Goal: Transaction & Acquisition: Purchase product/service

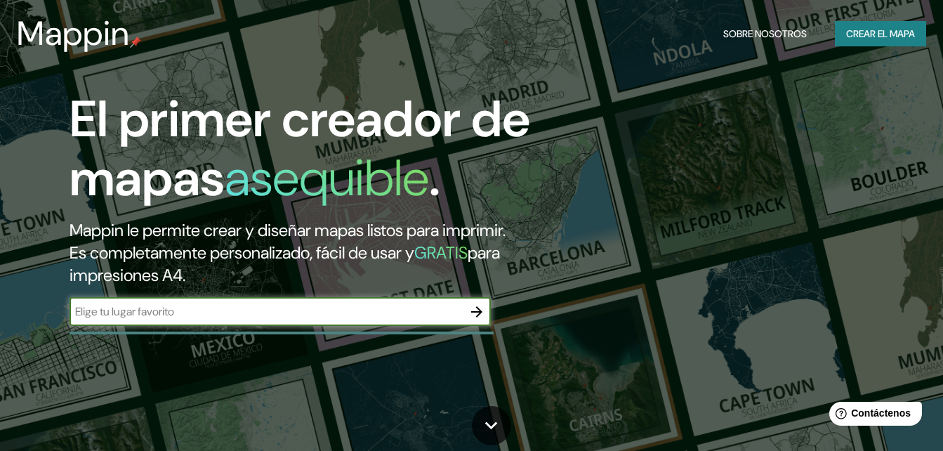
click at [201, 310] on input "text" at bounding box center [266, 311] width 393 height 16
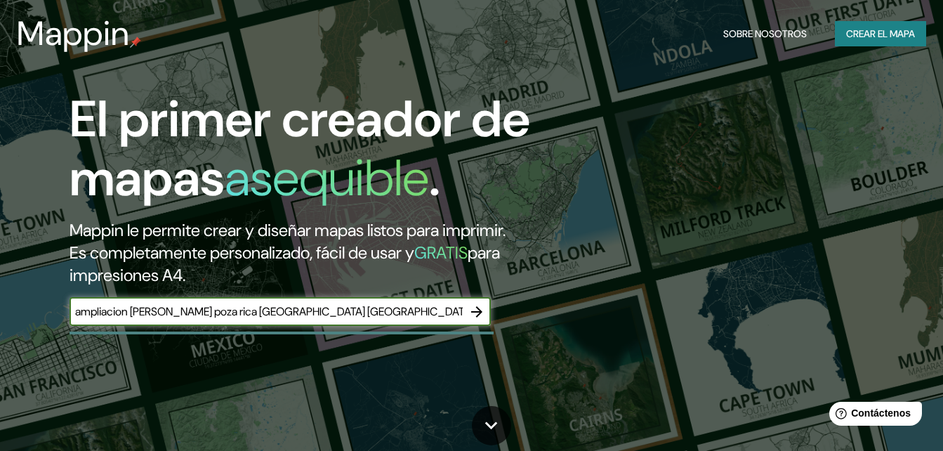
type input "ampliacion [PERSON_NAME] poza rica [GEOGRAPHIC_DATA] [GEOGRAPHIC_DATA]"
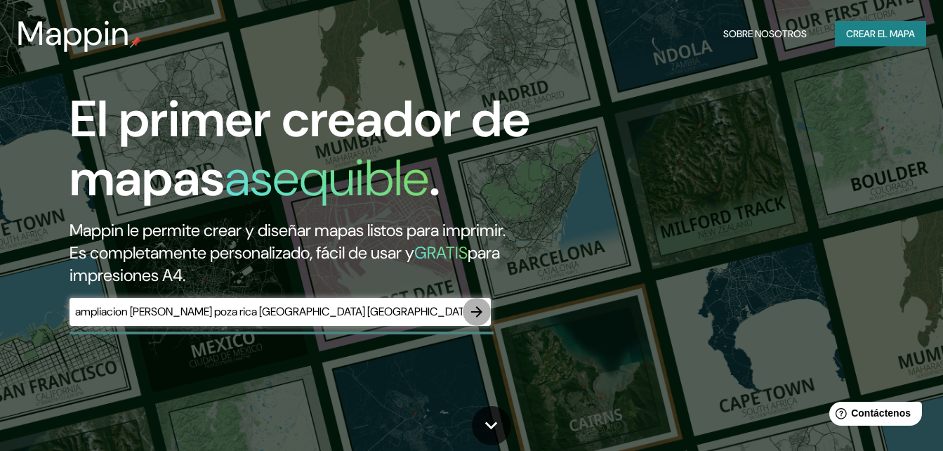
click at [474, 317] on icon "button" at bounding box center [476, 311] width 17 height 17
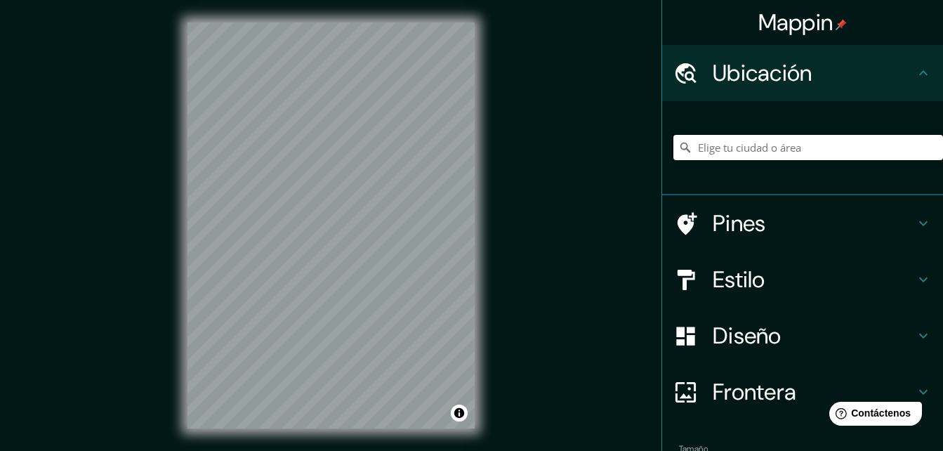
click at [721, 146] on input "Elige tu ciudad o área" at bounding box center [808, 147] width 270 height 25
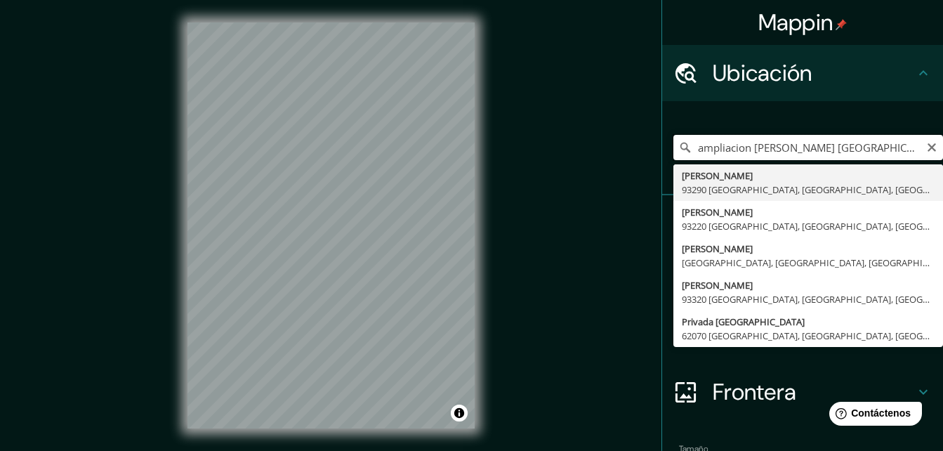
click at [845, 141] on input "ampliacion [PERSON_NAME] [GEOGRAPHIC_DATA]" at bounding box center [808, 147] width 270 height 25
type input "[GEOGRAPHIC_DATA], 93290 [GEOGRAPHIC_DATA], [GEOGRAPHIC_DATA], [GEOGRAPHIC_DATA]"
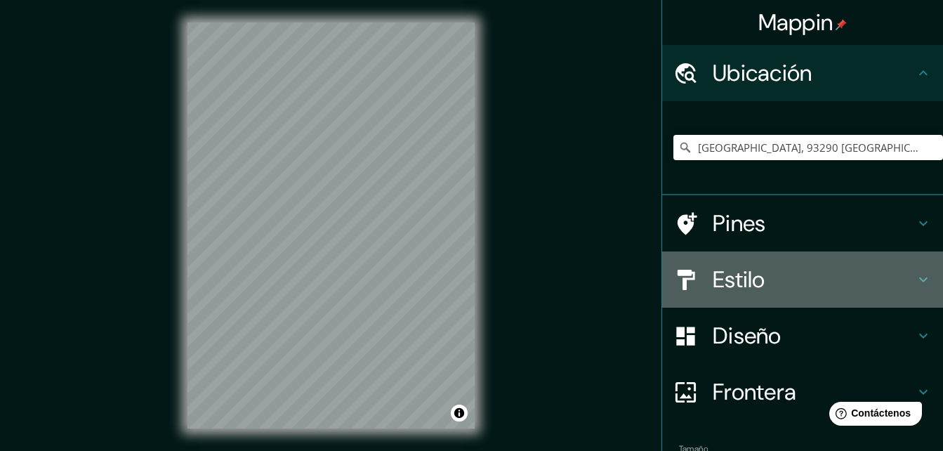
click at [791, 279] on h4 "Estilo" at bounding box center [814, 279] width 202 height 28
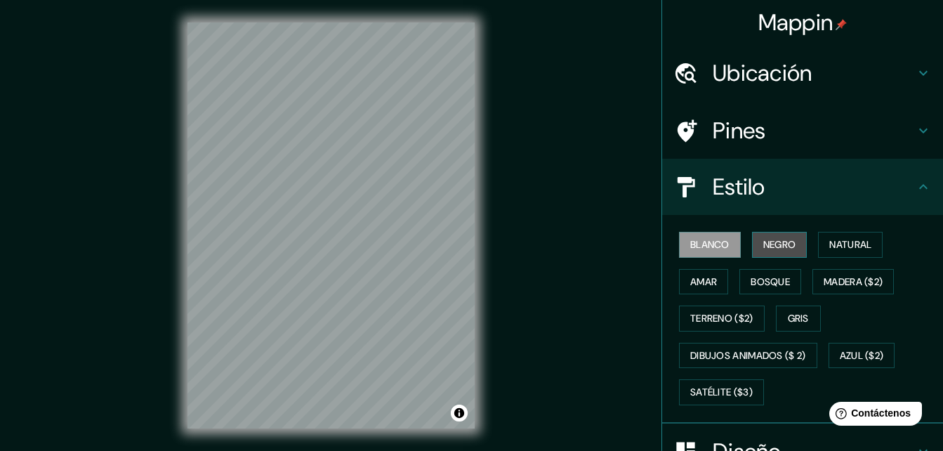
click at [752, 243] on button "Negro" at bounding box center [779, 245] width 55 height 26
click at [716, 249] on font "Blanco" at bounding box center [709, 245] width 39 height 18
click at [725, 325] on font "Terreno ($2)" at bounding box center [721, 319] width 63 height 18
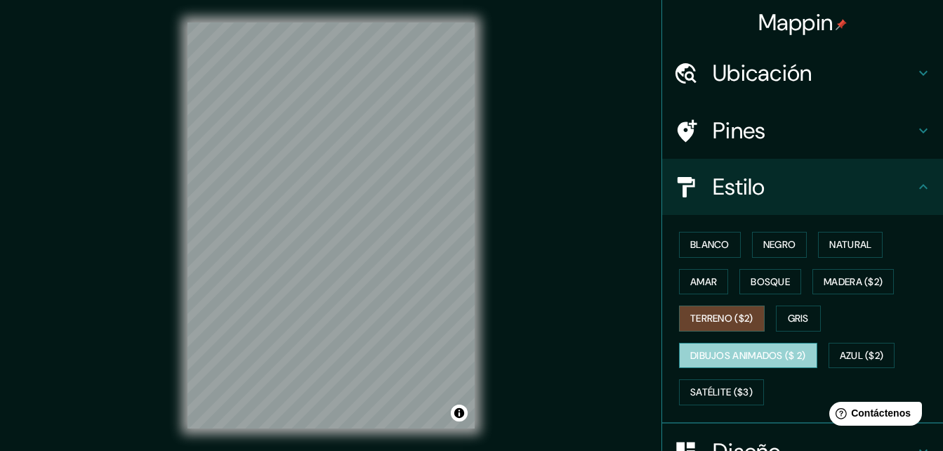
click at [756, 359] on font "Dibujos animados ($ 2)" at bounding box center [748, 356] width 116 height 18
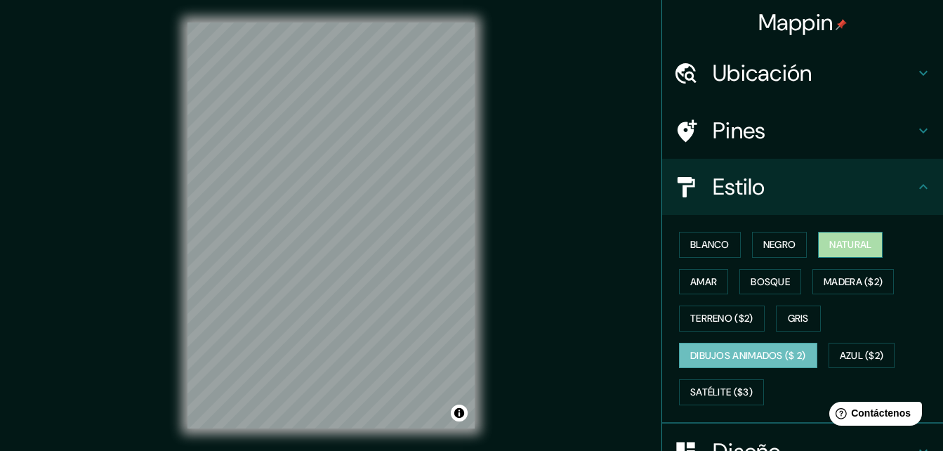
click at [837, 239] on font "Natural" at bounding box center [850, 245] width 42 height 18
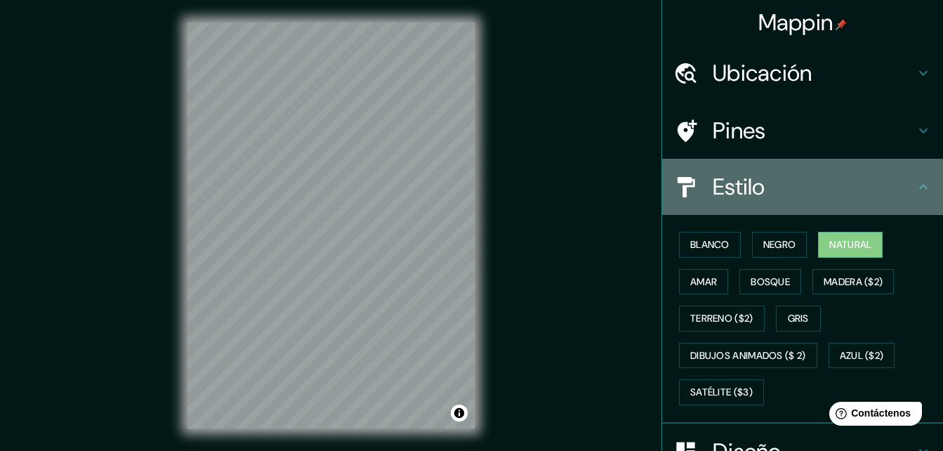
click at [919, 185] on icon at bounding box center [923, 186] width 17 height 17
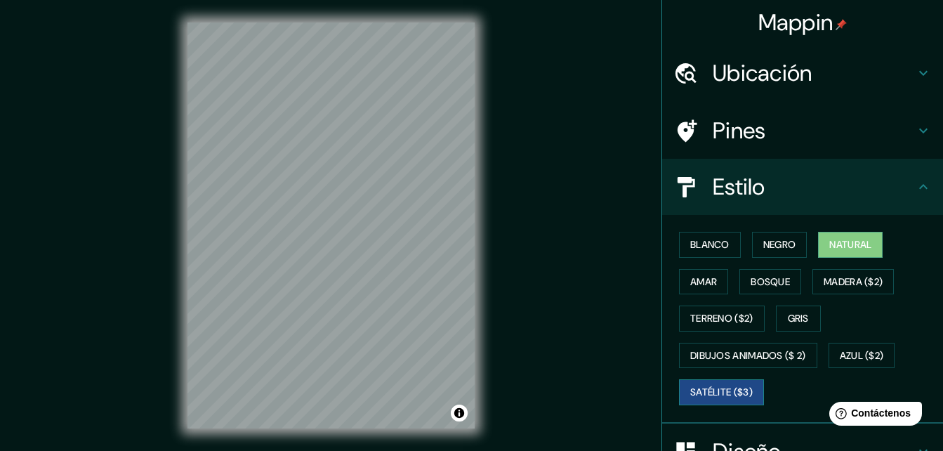
click at [713, 386] on font "Satélite ($3)" at bounding box center [721, 392] width 62 height 18
click at [717, 317] on font "Terreno ($2)" at bounding box center [721, 319] width 63 height 18
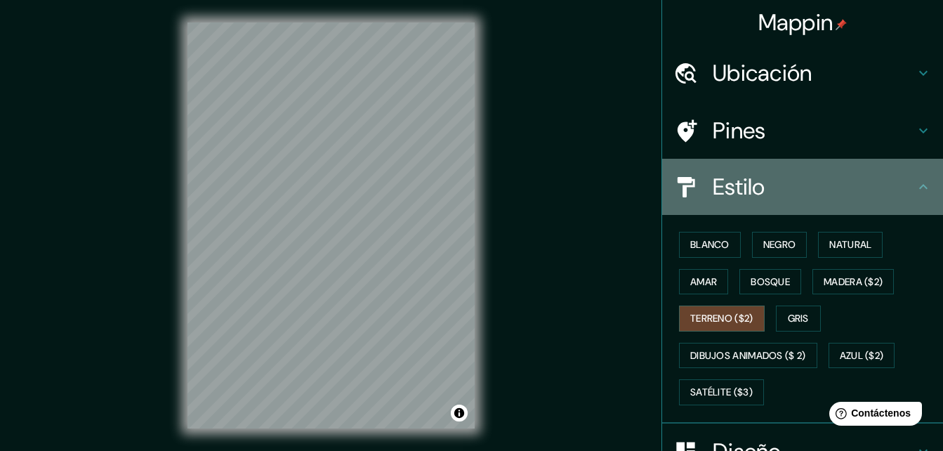
click at [913, 176] on div "Estilo" at bounding box center [802, 187] width 281 height 56
click at [919, 187] on icon at bounding box center [923, 186] width 8 height 5
drag, startPoint x: 915, startPoint y: 187, endPoint x: 753, endPoint y: 196, distance: 161.7
click at [753, 196] on div "Estilo" at bounding box center [802, 187] width 281 height 56
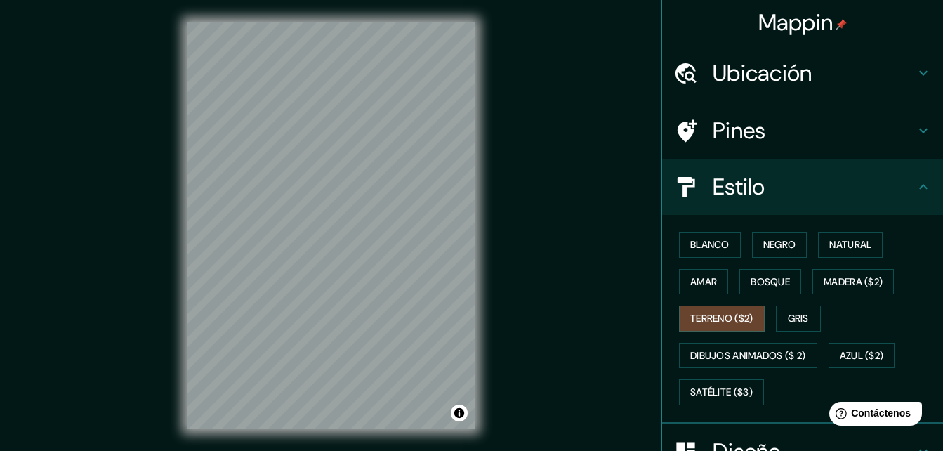
drag, startPoint x: 753, startPoint y: 196, endPoint x: 934, endPoint y: 139, distance: 189.2
click at [934, 139] on div "Mappin Ubicación [PERSON_NAME], 93290 [GEOGRAPHIC_DATA], [GEOGRAPHIC_DATA], [GE…" at bounding box center [802, 225] width 282 height 451
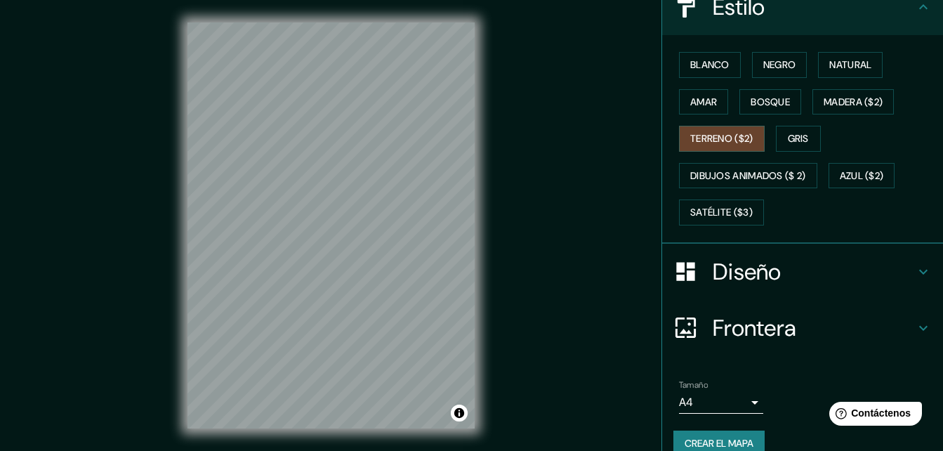
scroll to position [202, 0]
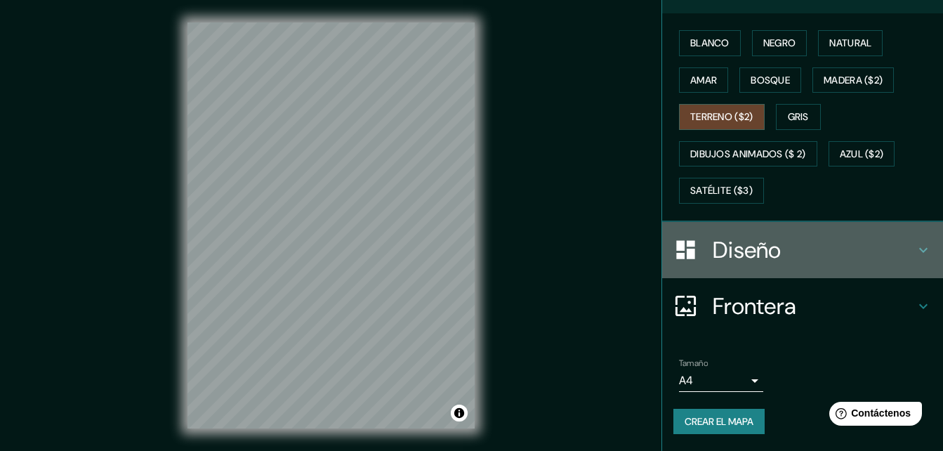
click at [840, 268] on div "Diseño" at bounding box center [802, 250] width 281 height 56
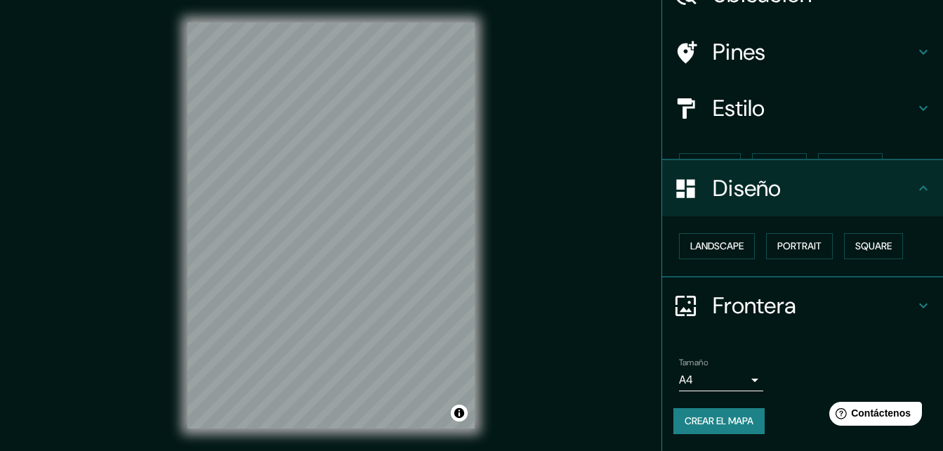
scroll to position [54, 0]
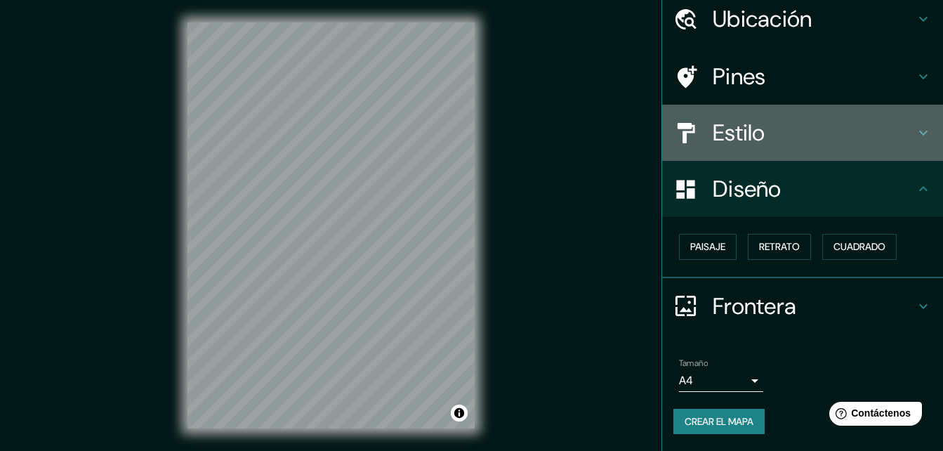
click at [795, 136] on h4 "Estilo" at bounding box center [814, 133] width 202 height 28
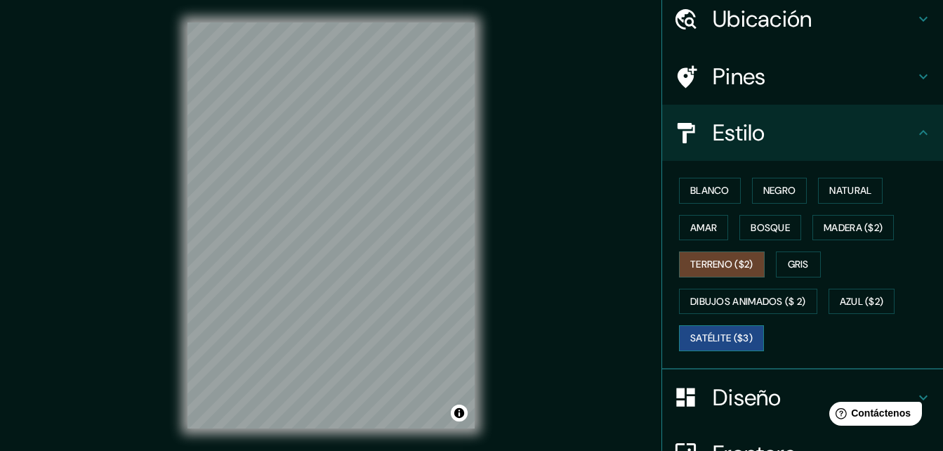
click at [695, 346] on font "Satélite ($3)" at bounding box center [721, 338] width 62 height 18
click at [730, 414] on div "Diseño" at bounding box center [802, 397] width 281 height 56
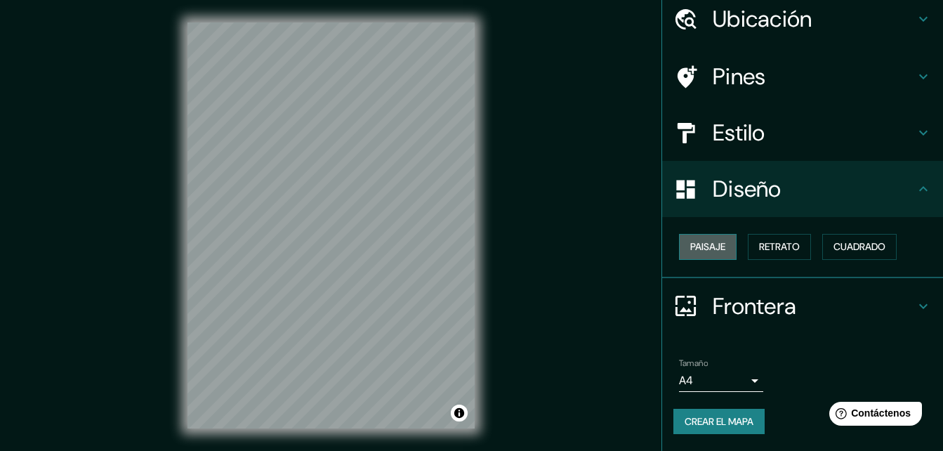
click at [700, 245] on font "Paisaje" at bounding box center [707, 247] width 35 height 18
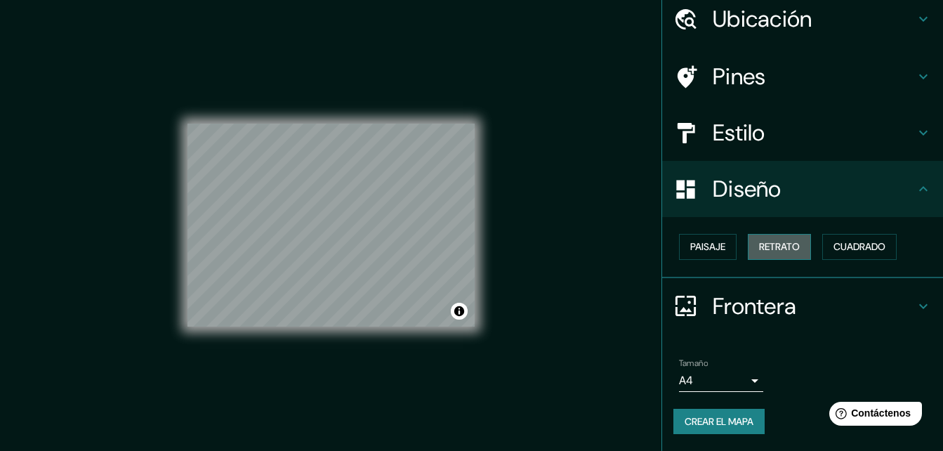
click at [759, 244] on font "Retrato" at bounding box center [779, 247] width 41 height 18
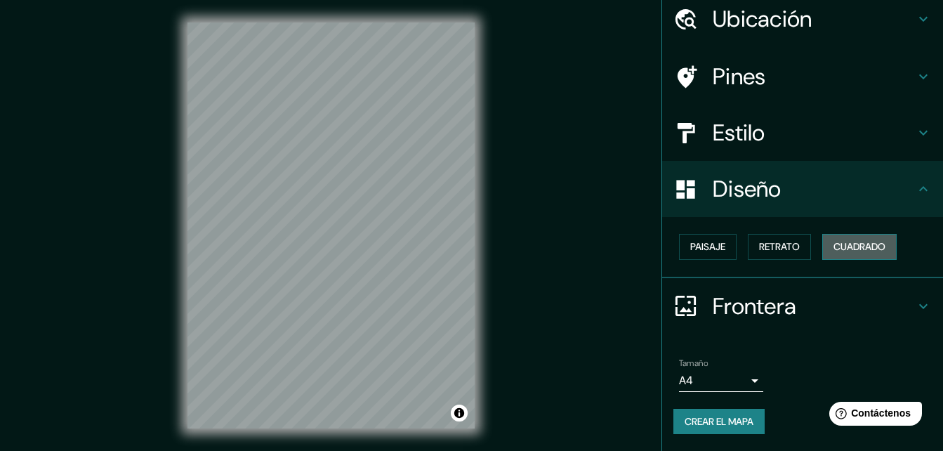
click at [849, 242] on font "Cuadrado" at bounding box center [859, 247] width 52 height 18
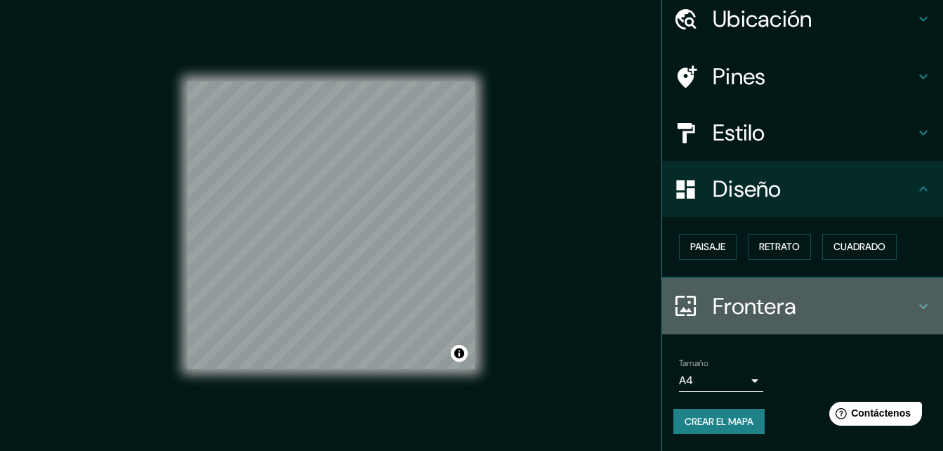
click at [770, 313] on h4 "Frontera" at bounding box center [814, 306] width 202 height 28
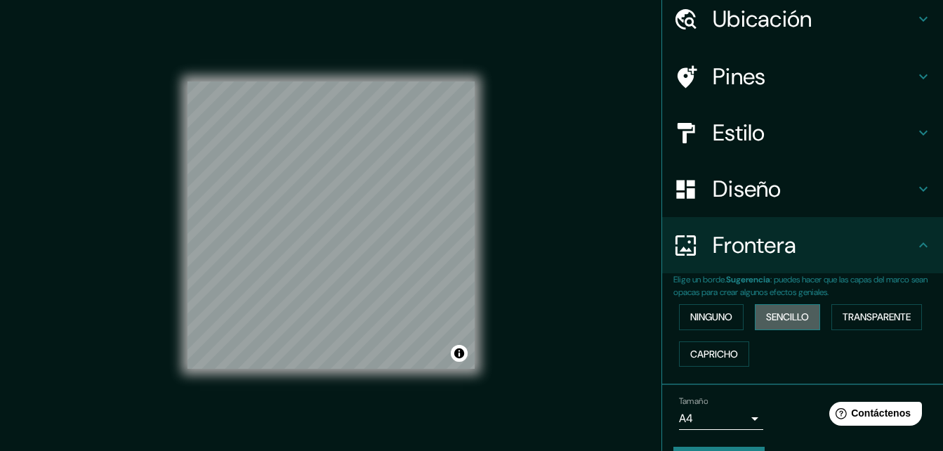
click at [767, 322] on font "Sencillo" at bounding box center [787, 317] width 43 height 18
